Goal: Information Seeking & Learning: Find specific fact

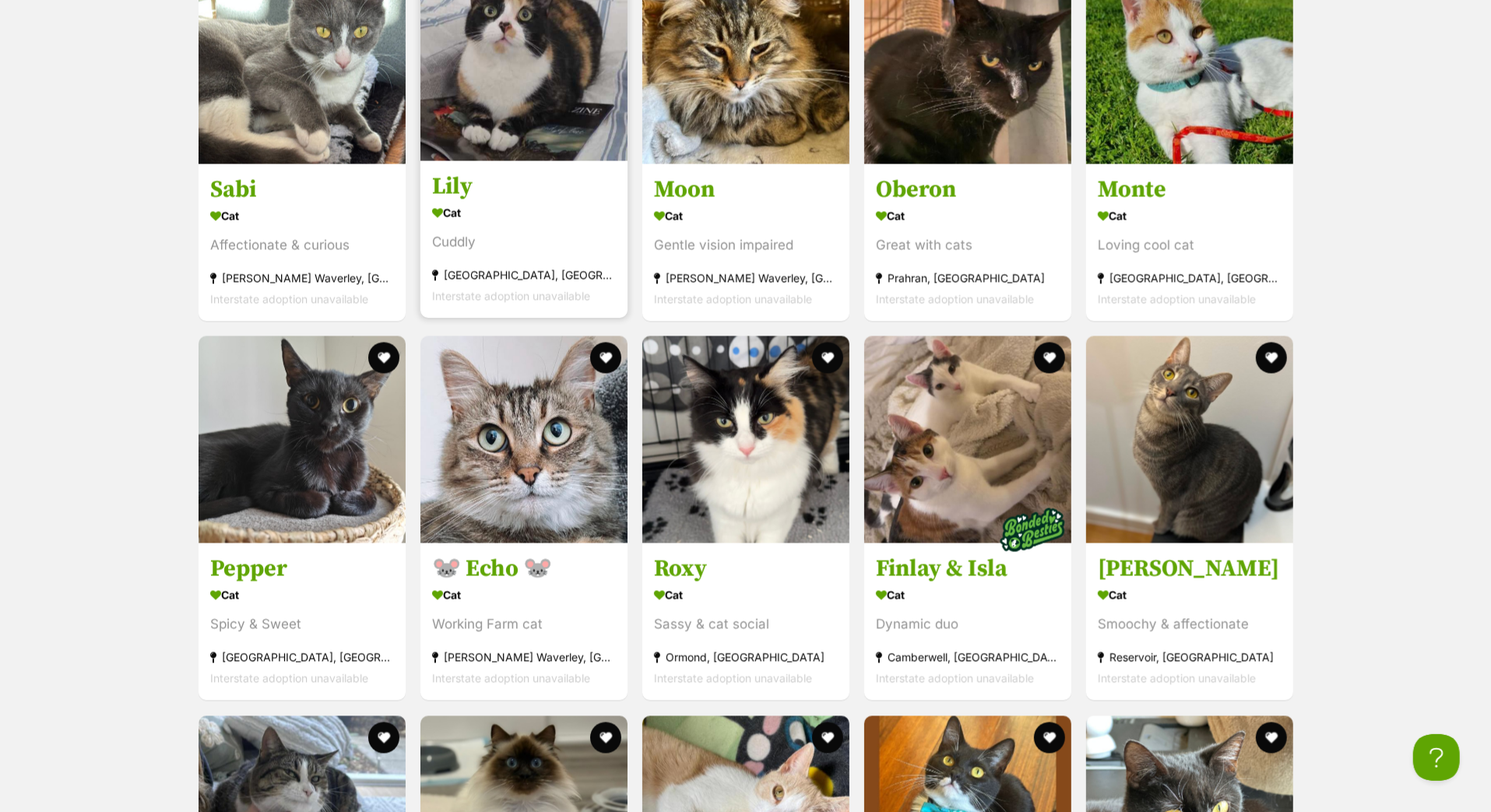
scroll to position [2212, 0]
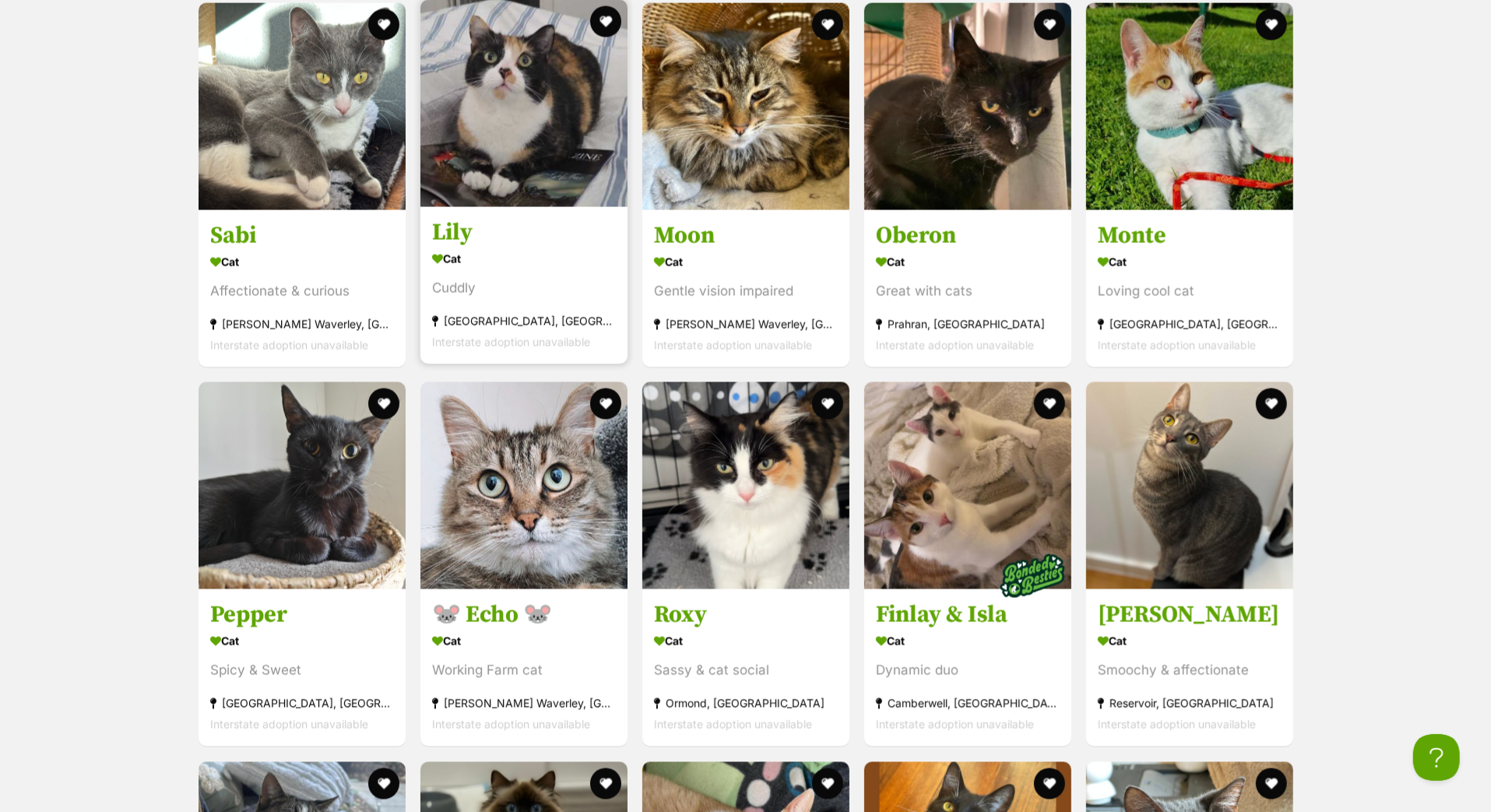
click at [475, 247] on h3 "Lily" at bounding box center [524, 233] width 184 height 29
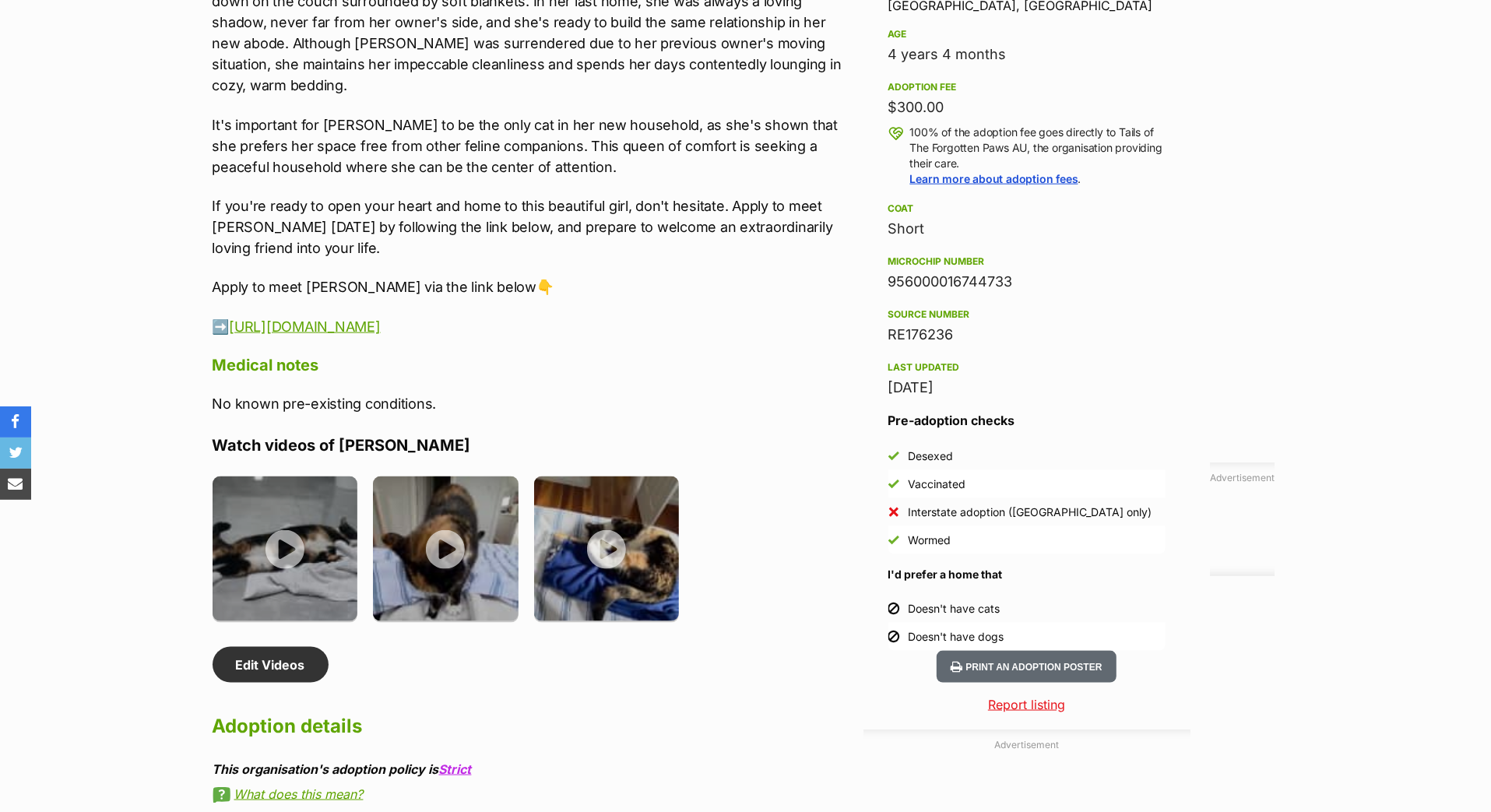
scroll to position [1560, 0]
click at [907, 293] on div "956000016744733" at bounding box center [1027, 282] width 278 height 22
copy div "956000016744733"
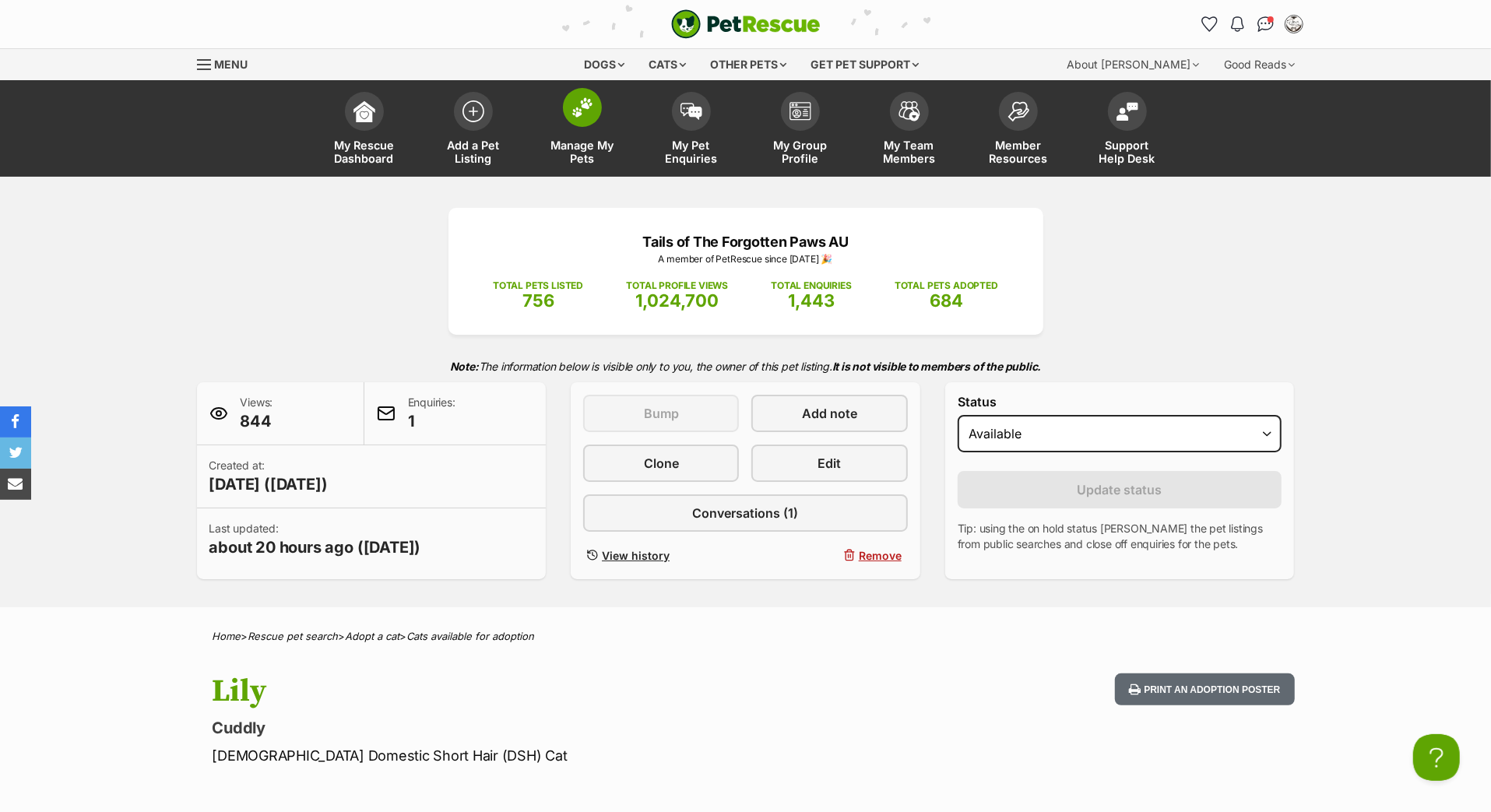
click at [580, 127] on span at bounding box center [582, 107] width 39 height 39
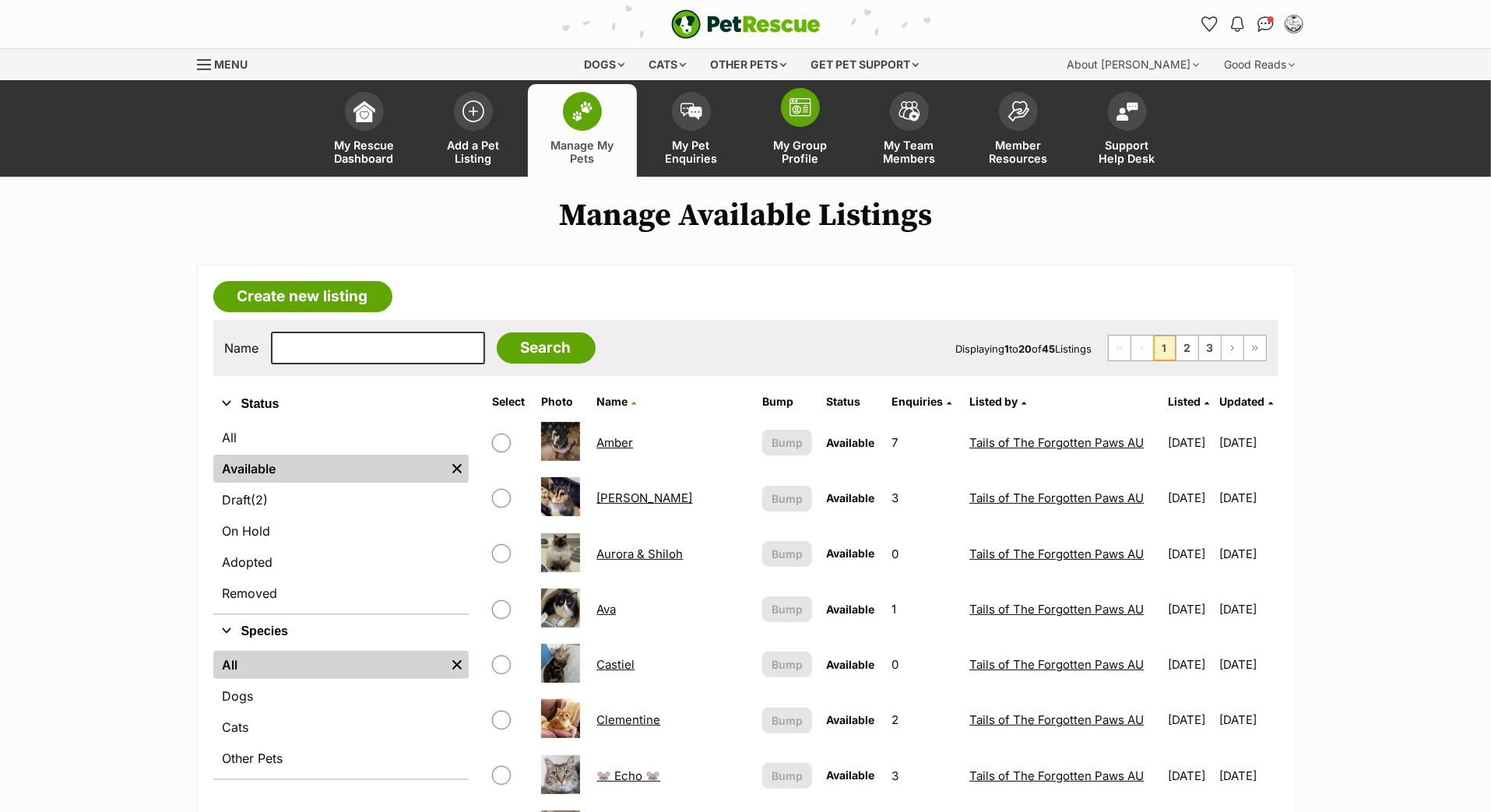
click at [813, 127] on span at bounding box center [800, 107] width 39 height 39
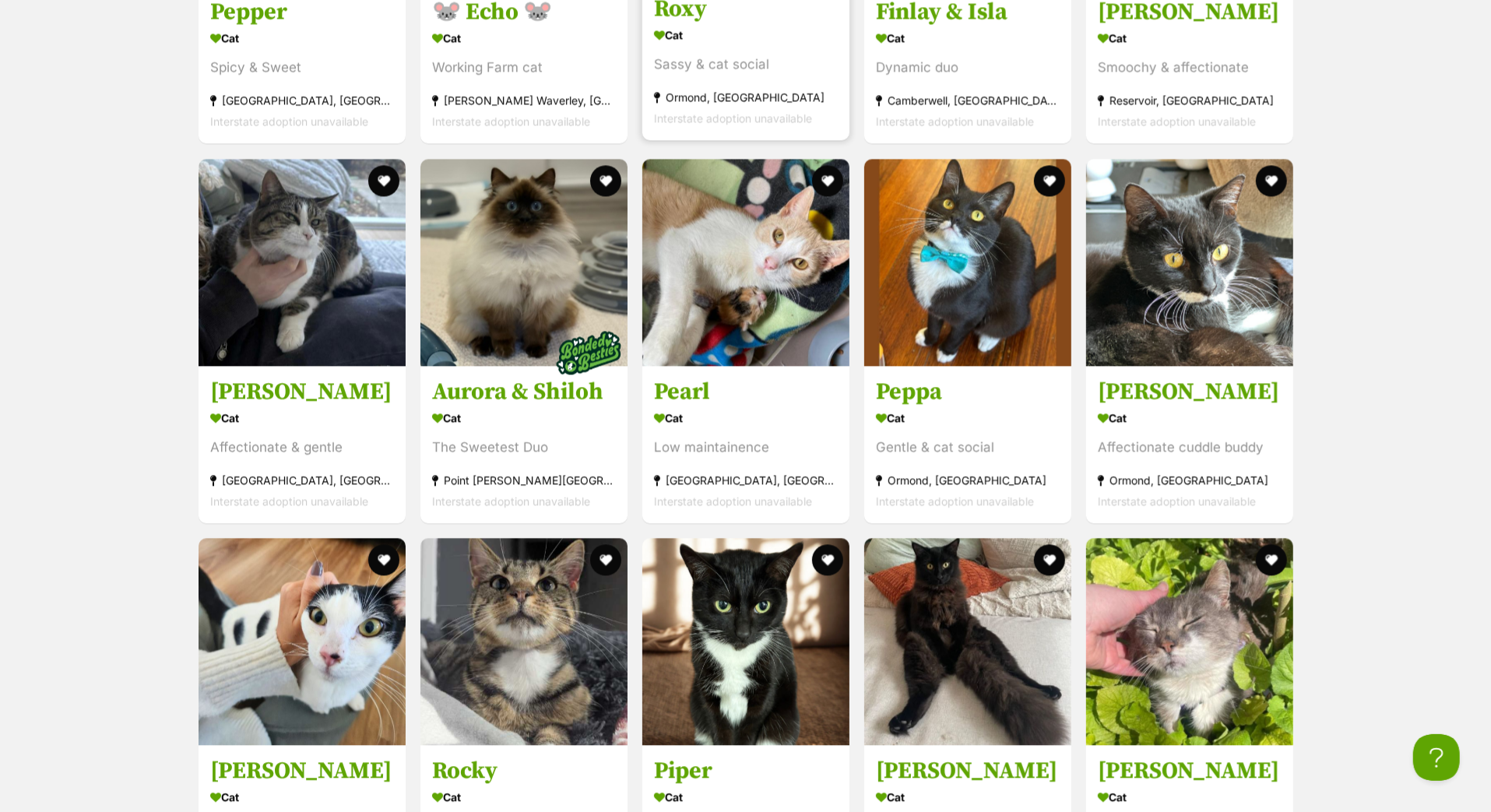
scroll to position [2679, 0]
